Goal: Use online tool/utility: Utilize a website feature to perform a specific function

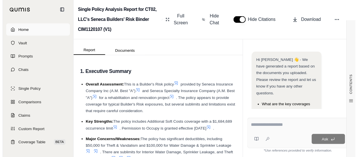
scroll to position [43, 0]
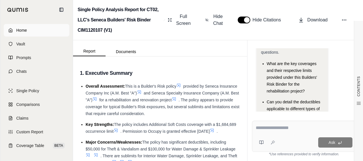
click at [27, 27] on link "Home" at bounding box center [37, 30] width 66 height 13
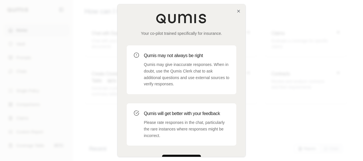
click at [182, 155] on button "Get Started" at bounding box center [181, 160] width 39 height 11
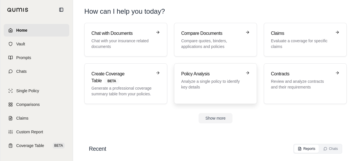
click at [192, 88] on p "Analyze a single policy to identify key details" at bounding box center [211, 83] width 61 height 11
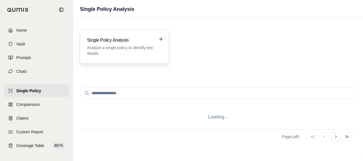
click at [129, 31] on div "Single Policy Analysis Analyze a single policy to identify key details" at bounding box center [124, 47] width 89 height 34
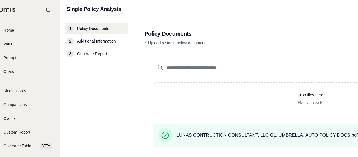
scroll to position [0, 142]
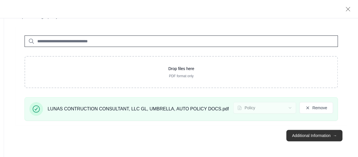
click at [302, 137] on button "Additional Information →" at bounding box center [315, 134] width 56 height 11
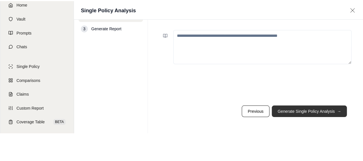
scroll to position [0, 0]
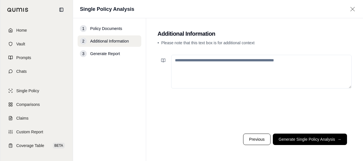
click at [282, 137] on button "Generate Single Policy Analysis →" at bounding box center [310, 138] width 74 height 11
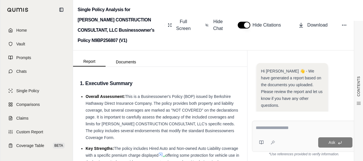
scroll to position [105, 0]
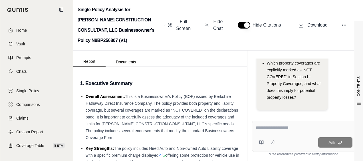
click at [276, 128] on textarea at bounding box center [303, 127] width 97 height 7
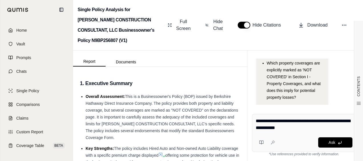
type textarea "**********"
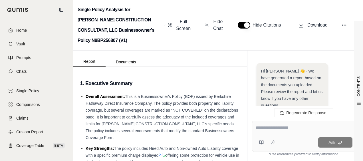
scroll to position [5653, 0]
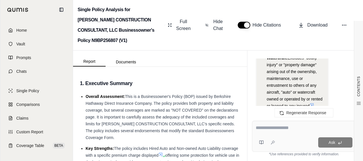
click at [265, 146] on rect at bounding box center [265, 146] width 1 height 1
click at [262, 131] on div at bounding box center [303, 128] width 97 height 9
click at [263, 130] on textarea at bounding box center [303, 127] width 97 height 7
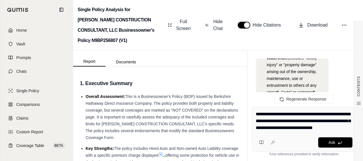
type textarea "**********"
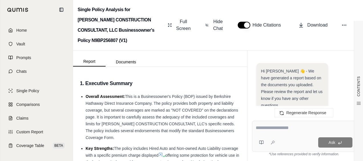
scroll to position [9423, 0]
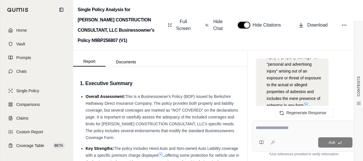
drag, startPoint x: 267, startPoint y: 87, endPoint x: 267, endPoint y: 111, distance: 23.7
click at [270, 128] on textarea at bounding box center [303, 127] width 97 height 7
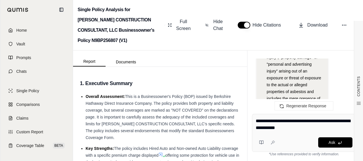
type textarea "**********"
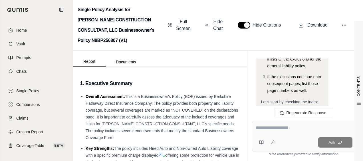
scroll to position [9777, 0]
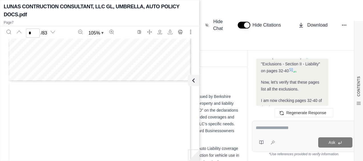
type input "*"
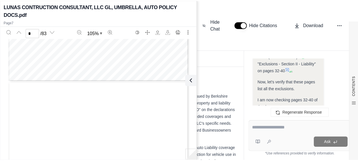
scroll to position [1419, 0]
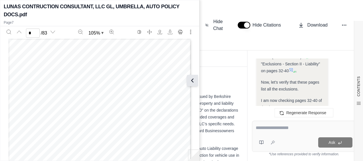
click at [196, 78] on button at bounding box center [191, 80] width 11 height 11
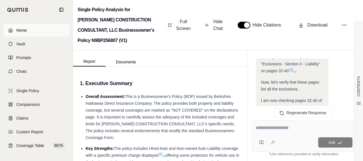
click at [22, 33] on span "Home" at bounding box center [21, 30] width 11 height 6
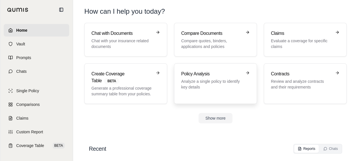
click at [194, 78] on p "Analyze a single policy to identify key details" at bounding box center [211, 83] width 61 height 11
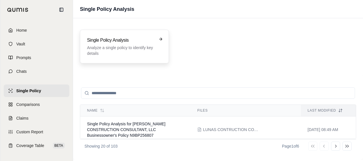
click at [144, 57] on div "Single Policy Analysis Analyze a single policy to identify key details" at bounding box center [124, 47] width 89 height 34
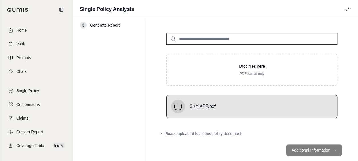
scroll to position [22, 0]
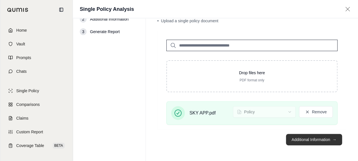
click at [309, 141] on button "Additional Information →" at bounding box center [314, 139] width 56 height 11
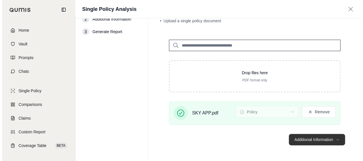
scroll to position [0, 0]
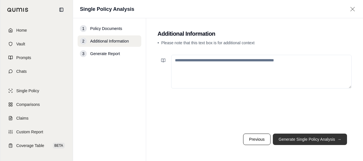
click at [303, 143] on button "Generate Single Policy Analysis →" at bounding box center [310, 138] width 74 height 11
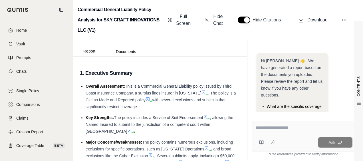
scroll to position [102, 0]
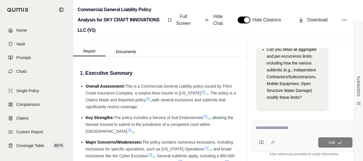
click at [275, 120] on div "Ask *Use references provided to verify information." at bounding box center [303, 138] width 113 height 45
click at [276, 127] on textarea at bounding box center [303, 127] width 97 height 7
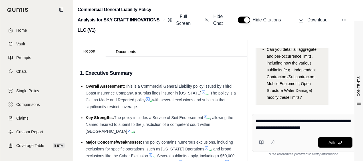
type textarea "**********"
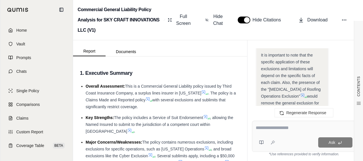
scroll to position [4576, 0]
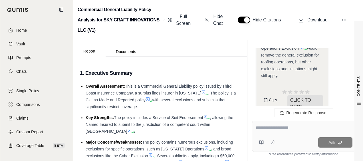
click at [273, 98] on span "Copy" at bounding box center [273, 100] width 8 height 5
click at [263, 133] on div at bounding box center [303, 128] width 97 height 9
click at [264, 130] on textarea at bounding box center [303, 127] width 97 height 7
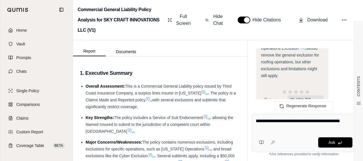
type textarea "**********"
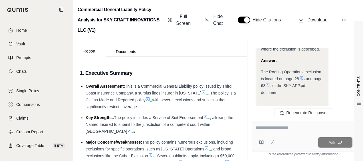
scroll to position [4722, 0]
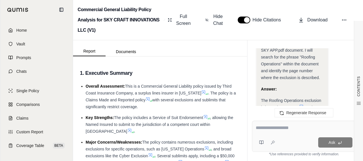
click at [301, 105] on icon at bounding box center [300, 106] width 3 height 3
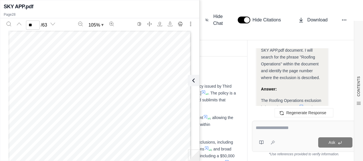
click at [277, 100] on div "Analysis: I need to find the page number where the "Roofing Operations Exclusio…" at bounding box center [291, 106] width 71 height 192
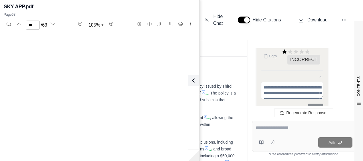
type input "**"
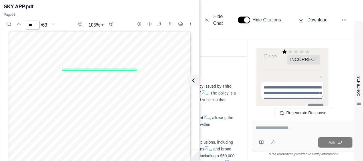
click at [293, 137] on div "Ask" at bounding box center [303, 142] width 97 height 11
click at [291, 131] on textarea at bounding box center [303, 127] width 97 height 7
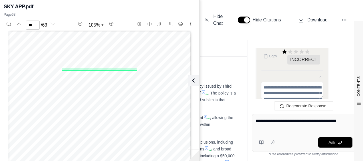
type textarea "**********"
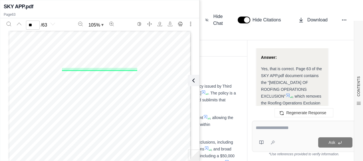
scroll to position [4984, 0]
